Goal: Transaction & Acquisition: Purchase product/service

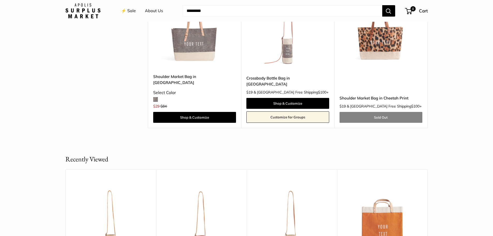
scroll to position [1721, 0]
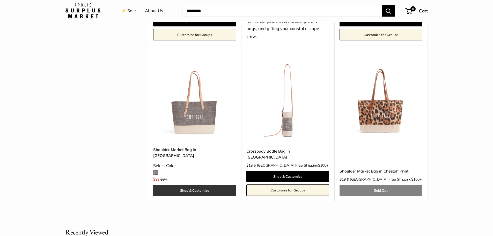
click at [183, 185] on link "Shop & Customize" at bounding box center [194, 190] width 83 height 11
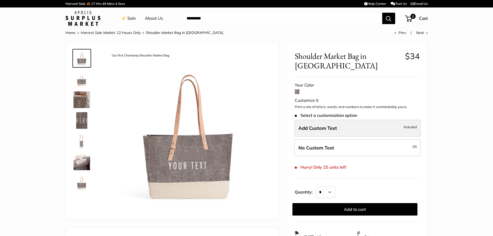
click at [327, 131] on span "Add Custom Text" at bounding box center [318, 128] width 39 height 6
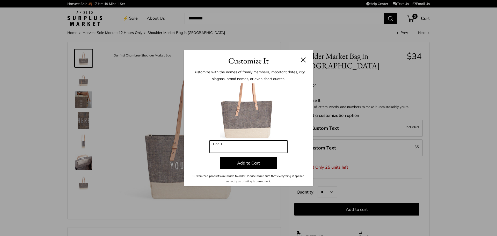
click at [225, 147] on input "Line 1" at bounding box center [249, 146] width 78 height 12
type input "**********"
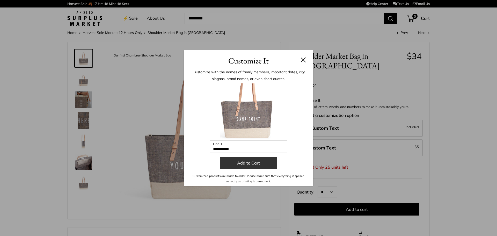
click at [235, 166] on button "Add to Cart" at bounding box center [248, 163] width 57 height 12
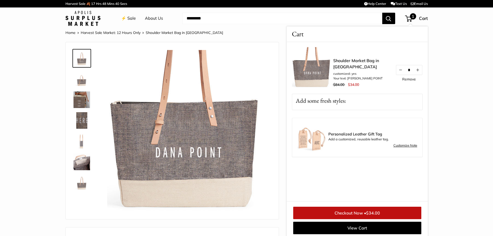
scroll to position [2, 0]
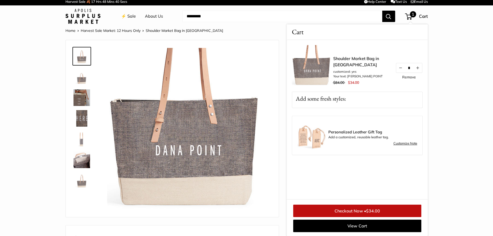
click at [251, 58] on img at bounding box center [189, 130] width 164 height 164
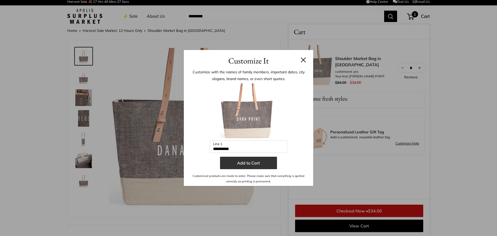
click at [248, 158] on button "Add to Cart" at bounding box center [248, 163] width 57 height 12
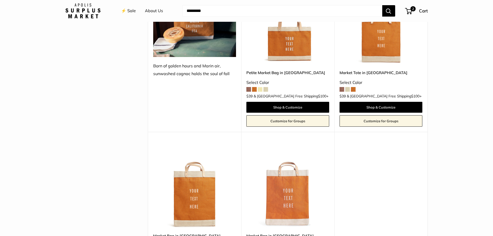
scroll to position [764, 0]
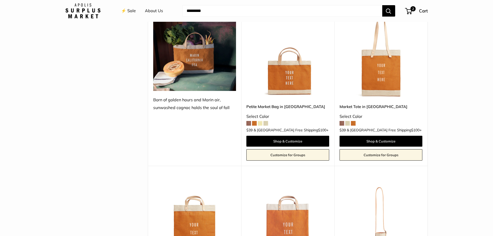
click at [260, 121] on span at bounding box center [260, 123] width 5 height 5
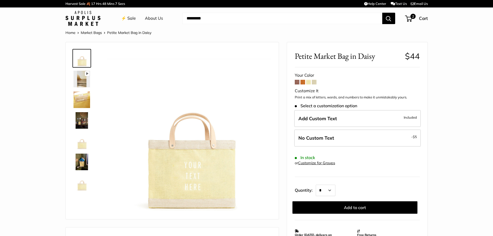
click at [88, 33] on link "Market Bags" at bounding box center [91, 32] width 21 height 5
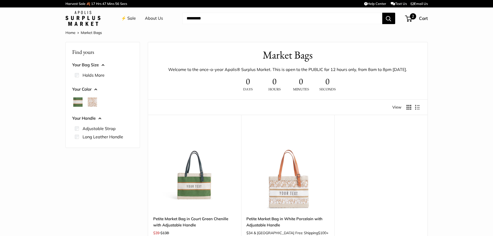
click at [414, 17] on span "2" at bounding box center [413, 16] width 6 height 6
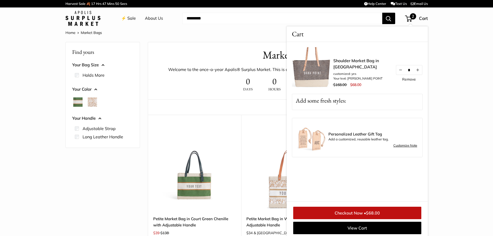
click at [320, 81] on img at bounding box center [312, 67] width 41 height 41
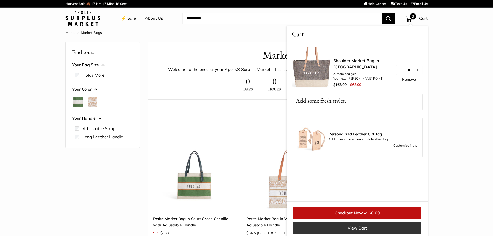
click at [344, 224] on link "View Cart" at bounding box center [357, 228] width 128 height 12
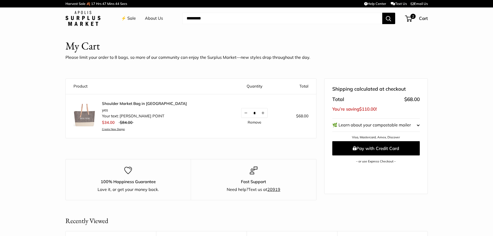
click at [114, 103] on link "Shoulder Market Bag in [GEOGRAPHIC_DATA]" at bounding box center [144, 103] width 85 height 5
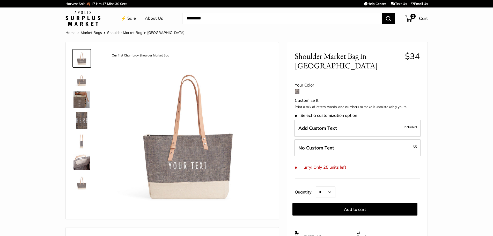
click at [131, 17] on link "⚡️ Sale" at bounding box center [128, 19] width 15 height 8
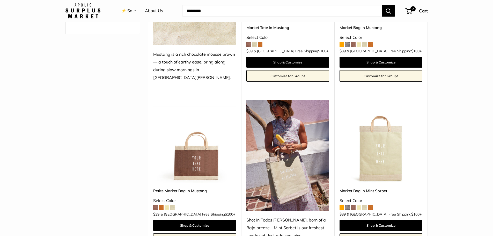
scroll to position [203, 0]
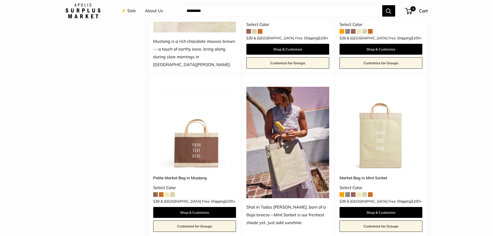
click at [0, 0] on img at bounding box center [0, 0] width 0 height 0
click at [423, 10] on span "Cart" at bounding box center [423, 10] width 9 height 5
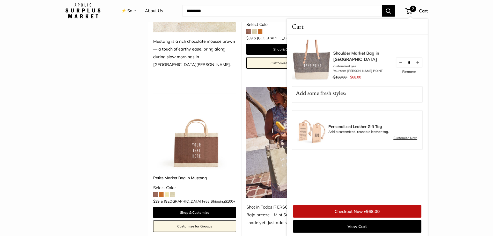
click at [327, 60] on img at bounding box center [312, 60] width 41 height 41
click at [339, 54] on link "Shoulder Market Bag in [GEOGRAPHIC_DATA]" at bounding box center [362, 56] width 57 height 12
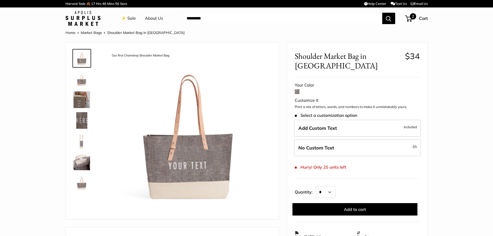
click at [411, 19] on span "2" at bounding box center [408, 19] width 7 height 6
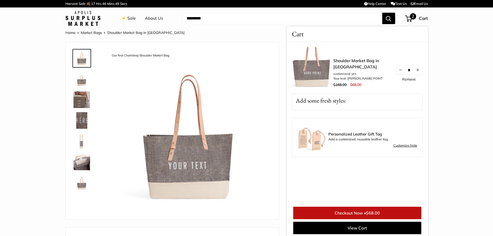
click at [323, 77] on img at bounding box center [312, 67] width 41 height 41
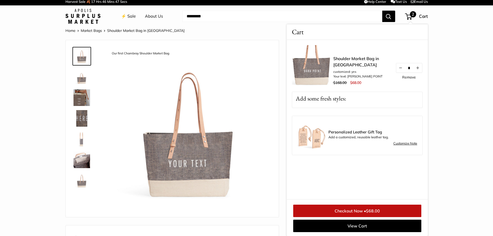
click at [183, 174] on img at bounding box center [189, 130] width 164 height 164
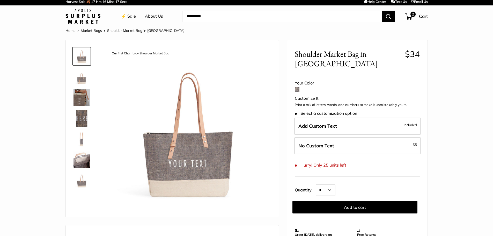
scroll to position [51, 0]
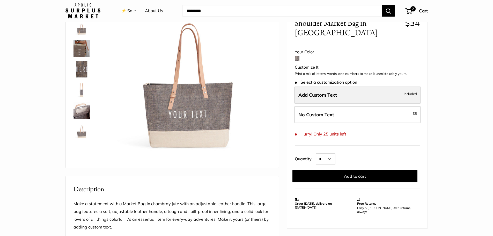
click at [334, 93] on span "Add Custom Text" at bounding box center [318, 95] width 39 height 6
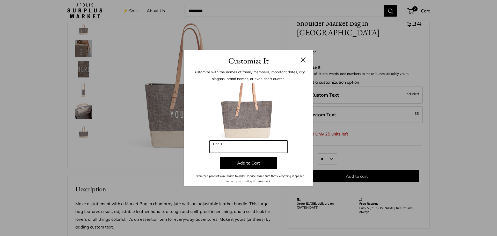
click at [214, 146] on input "Line 1" at bounding box center [249, 146] width 78 height 12
type input "**********"
click at [239, 149] on input "**********" at bounding box center [249, 146] width 78 height 12
click at [301, 59] on button at bounding box center [303, 59] width 5 height 5
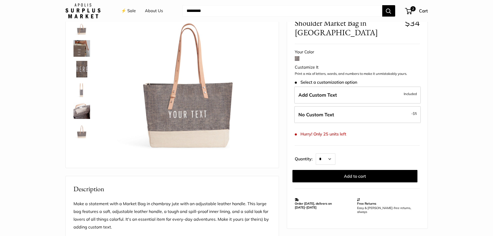
click at [81, 95] on img at bounding box center [82, 90] width 17 height 17
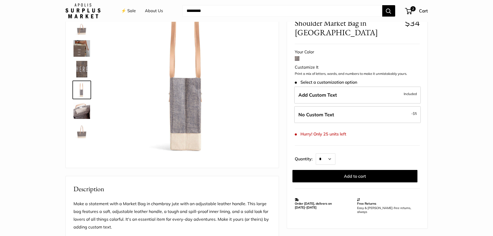
click at [85, 71] on img at bounding box center [82, 69] width 17 height 17
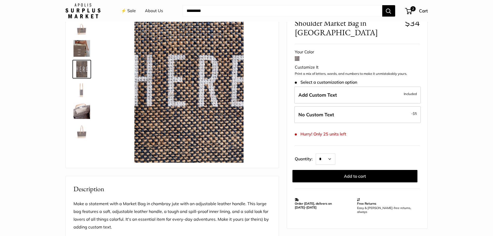
click at [78, 50] on img at bounding box center [82, 48] width 17 height 17
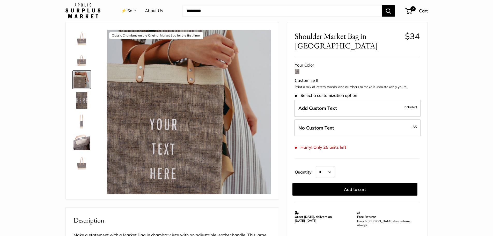
scroll to position [44, 0]
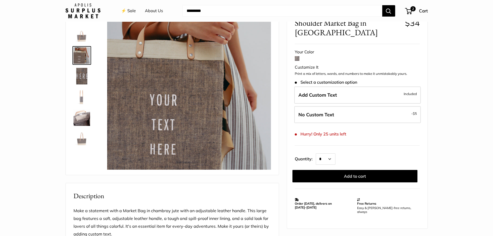
click at [82, 38] on img at bounding box center [82, 34] width 17 height 17
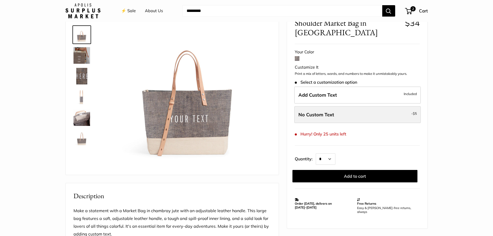
click at [310, 118] on label "No Custom Text - $5" at bounding box center [357, 114] width 127 height 17
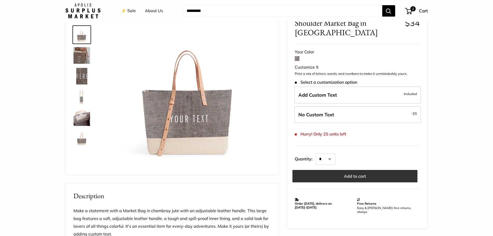
click at [315, 175] on button "Add to cart" at bounding box center [355, 176] width 125 height 12
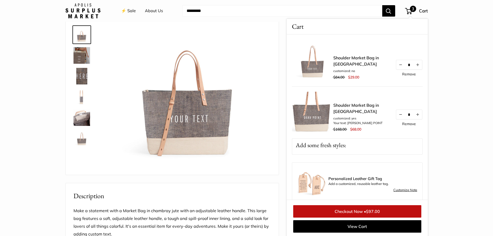
scroll to position [45, 0]
click at [85, 141] on img at bounding box center [82, 137] width 17 height 17
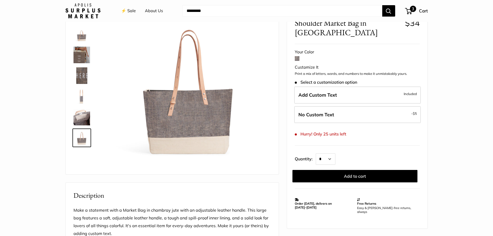
click at [413, 9] on span "3" at bounding box center [413, 9] width 6 height 6
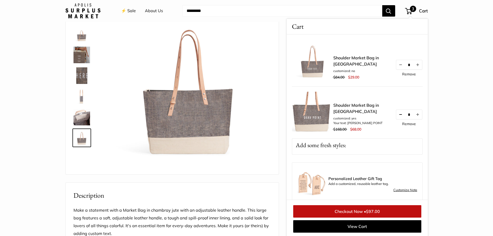
click at [396, 116] on button "Decrease quantity by 1" at bounding box center [400, 114] width 9 height 9
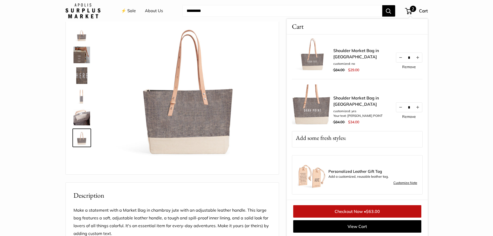
scroll to position [45, 0]
click at [83, 122] on img at bounding box center [82, 116] width 17 height 17
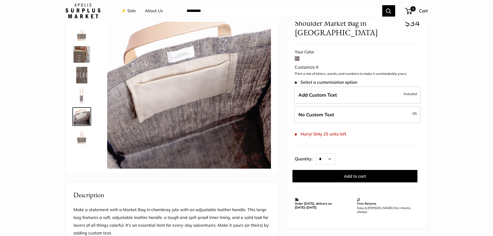
click at [80, 77] on img at bounding box center [82, 75] width 17 height 17
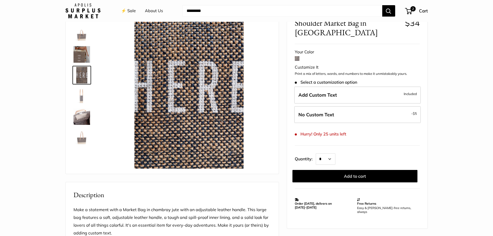
click at [83, 57] on img at bounding box center [82, 54] width 17 height 17
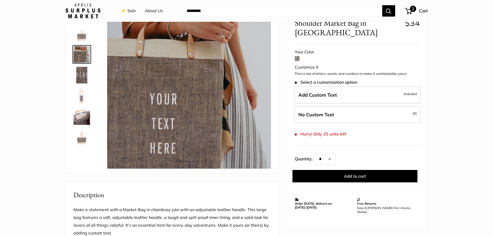
click at [411, 11] on span "2" at bounding box center [413, 9] width 6 height 6
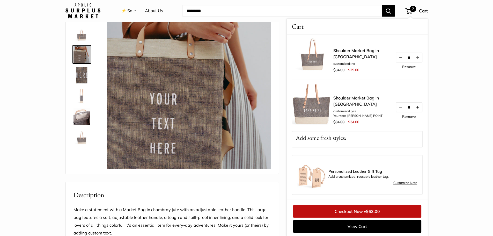
click at [417, 104] on button "Increase quantity by 1" at bounding box center [417, 107] width 9 height 9
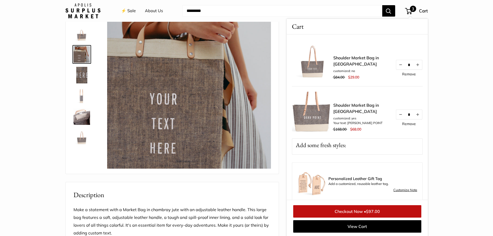
scroll to position [46, 0]
click at [80, 136] on img at bounding box center [82, 136] width 17 height 17
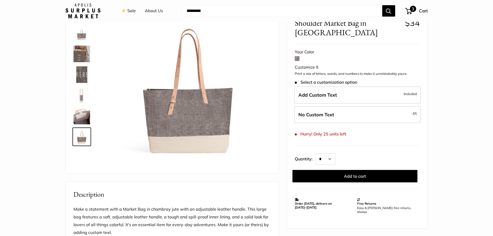
click at [424, 10] on span "Cart" at bounding box center [423, 10] width 9 height 5
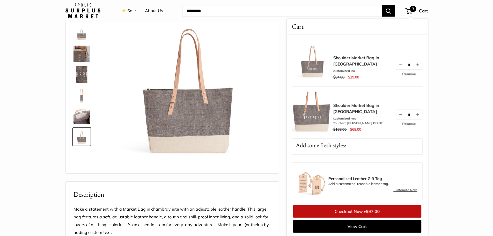
click at [404, 73] on link "Remove" at bounding box center [409, 74] width 14 height 4
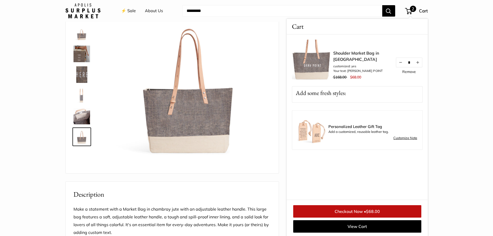
click at [370, 209] on span "$68.00" at bounding box center [373, 211] width 14 height 5
